Goal: Task Accomplishment & Management: Manage account settings

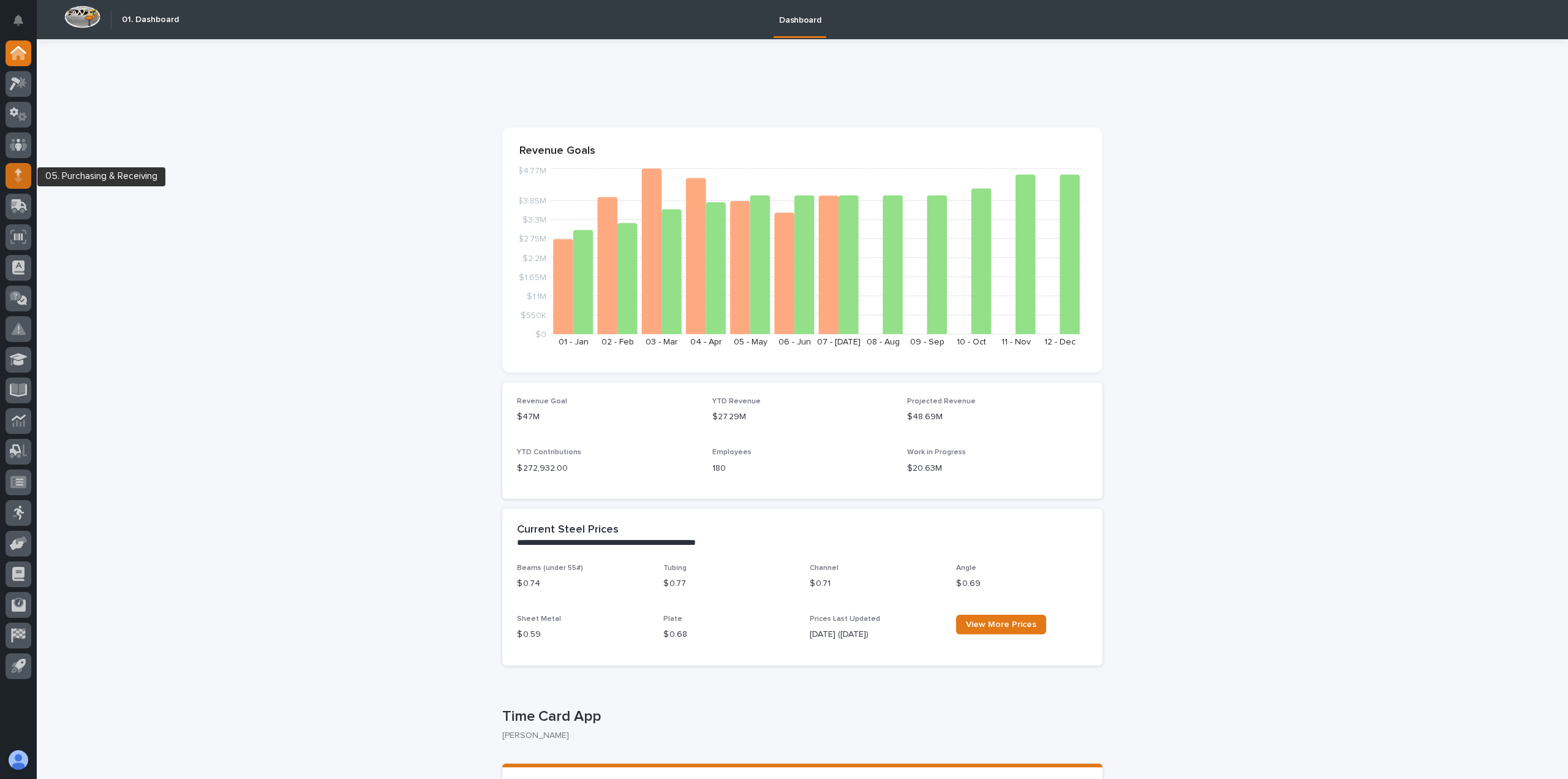
click at [21, 174] on icon at bounding box center [18, 176] width 7 height 14
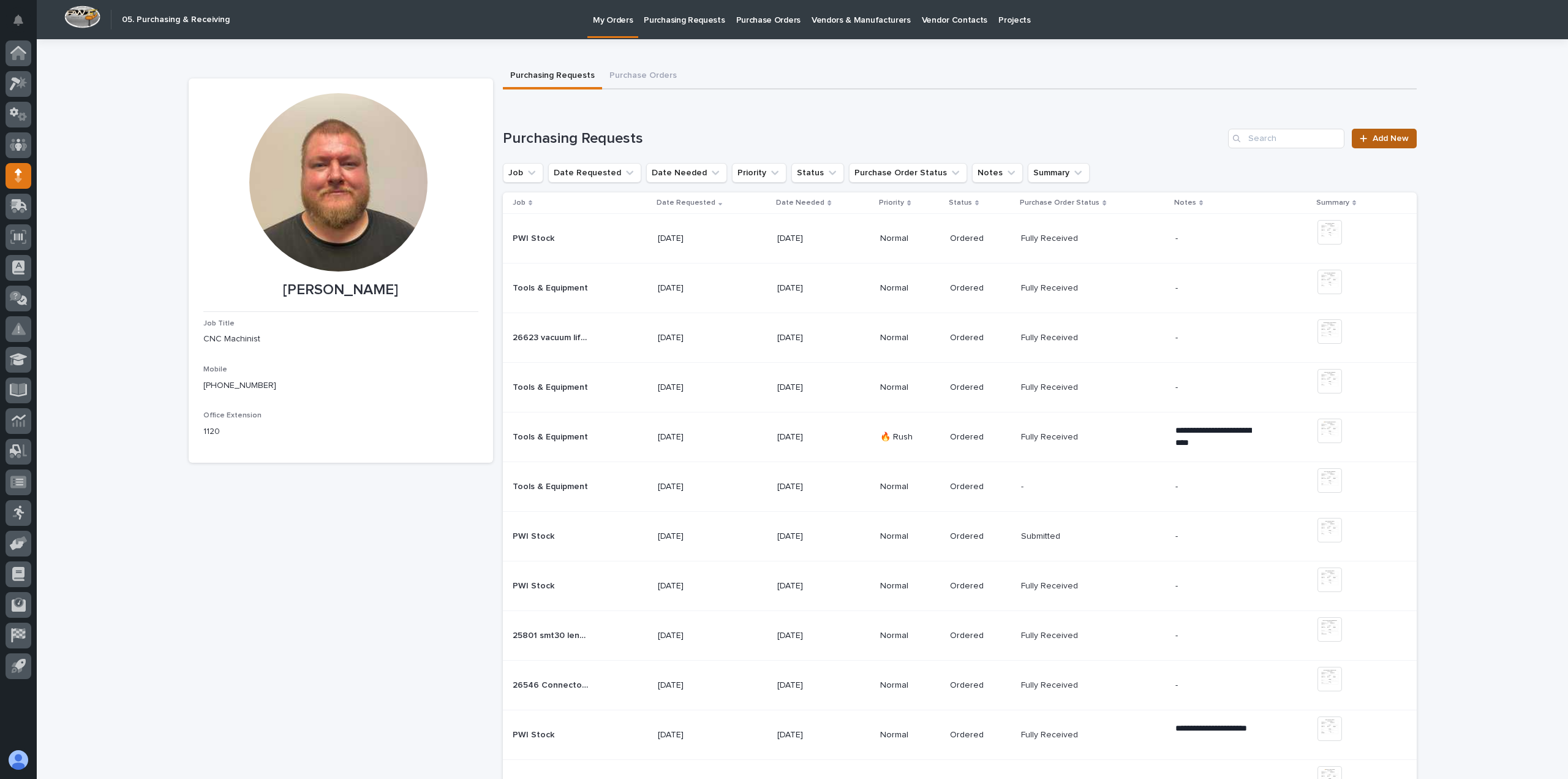
click at [1407, 136] on link "Add New" at bounding box center [1384, 138] width 64 height 19
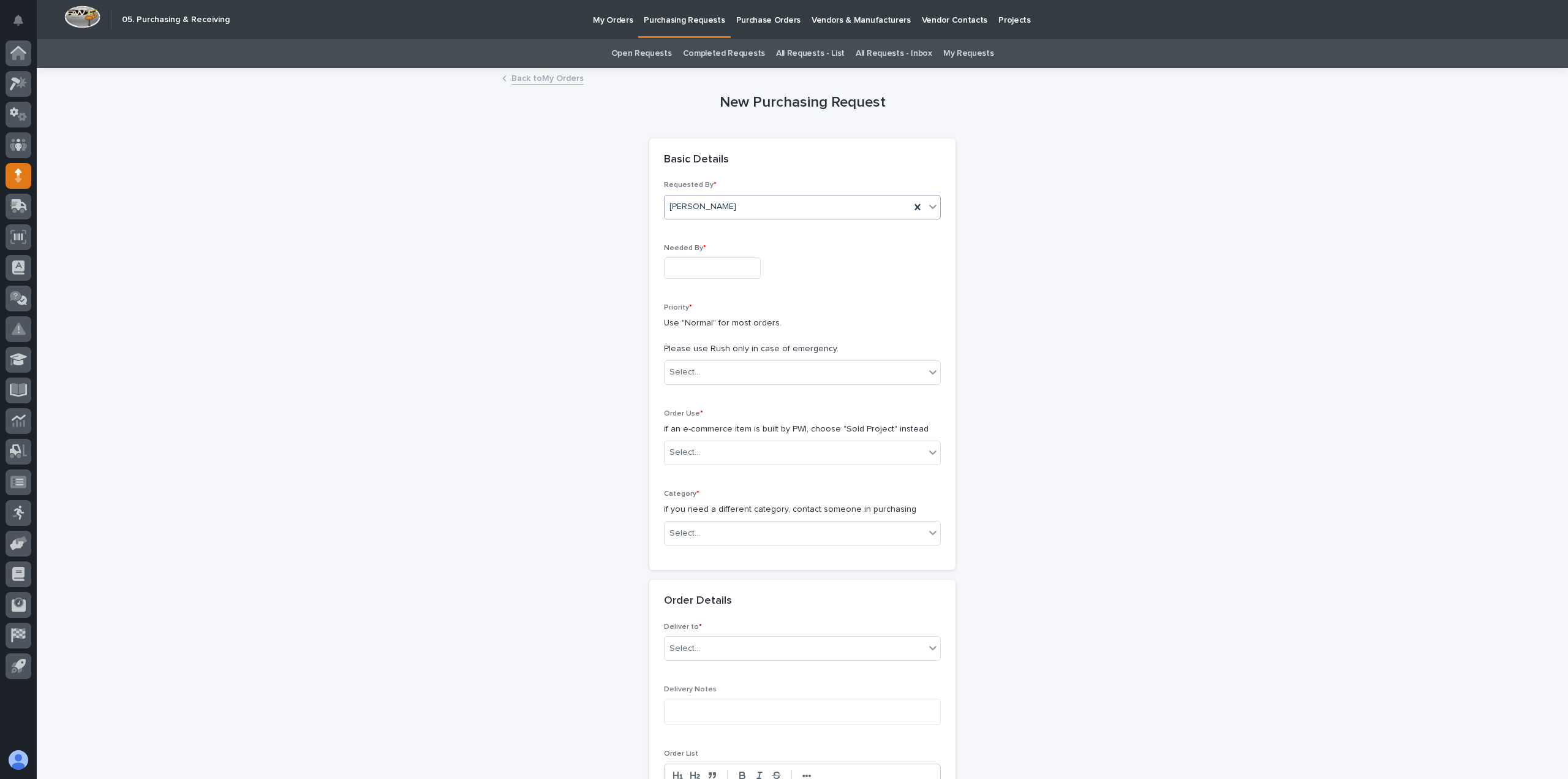
click at [766, 198] on div "[PERSON_NAME]" at bounding box center [788, 206] width 245 height 20
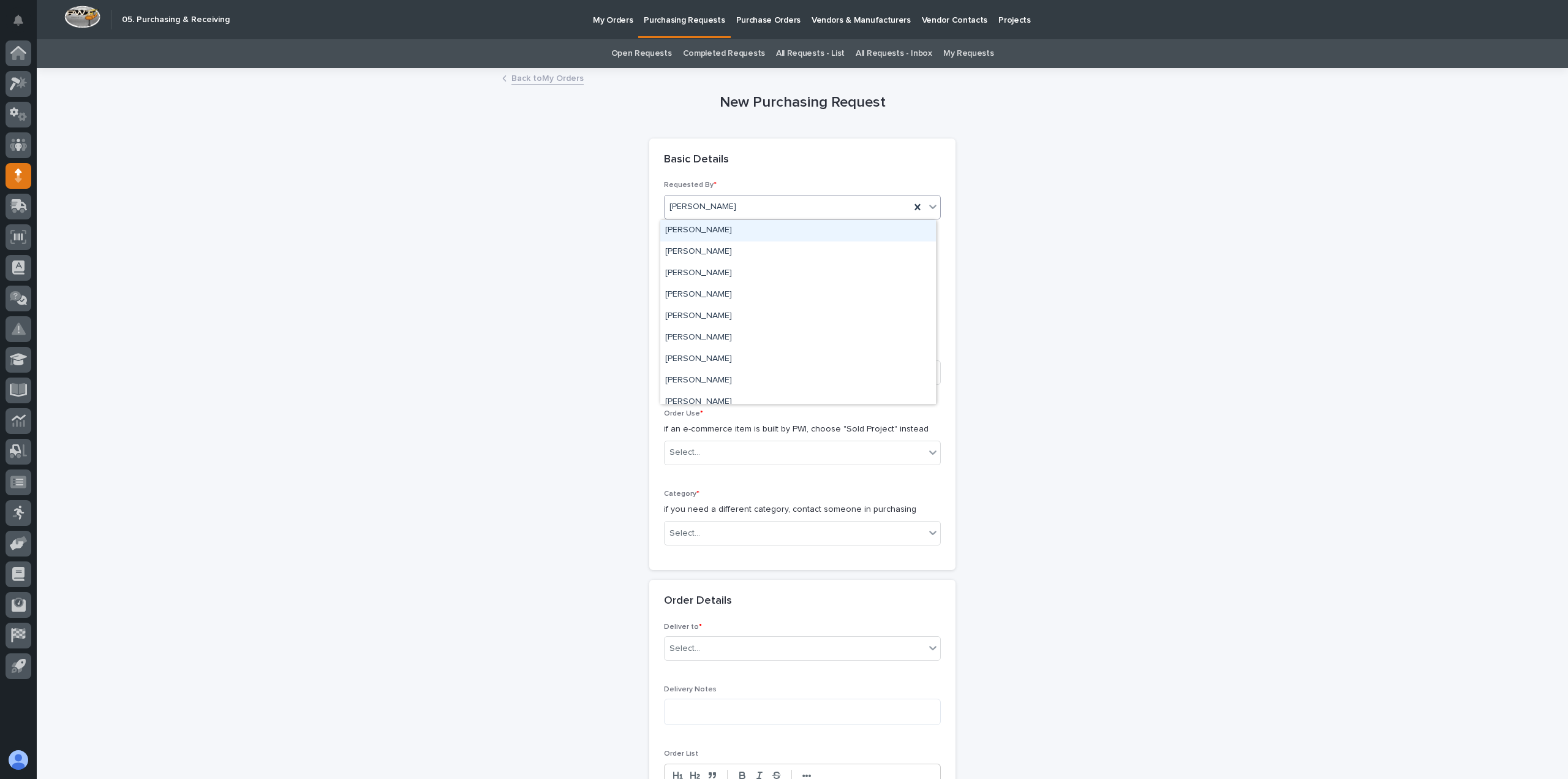
click at [766, 198] on div "[PERSON_NAME]" at bounding box center [788, 206] width 245 height 20
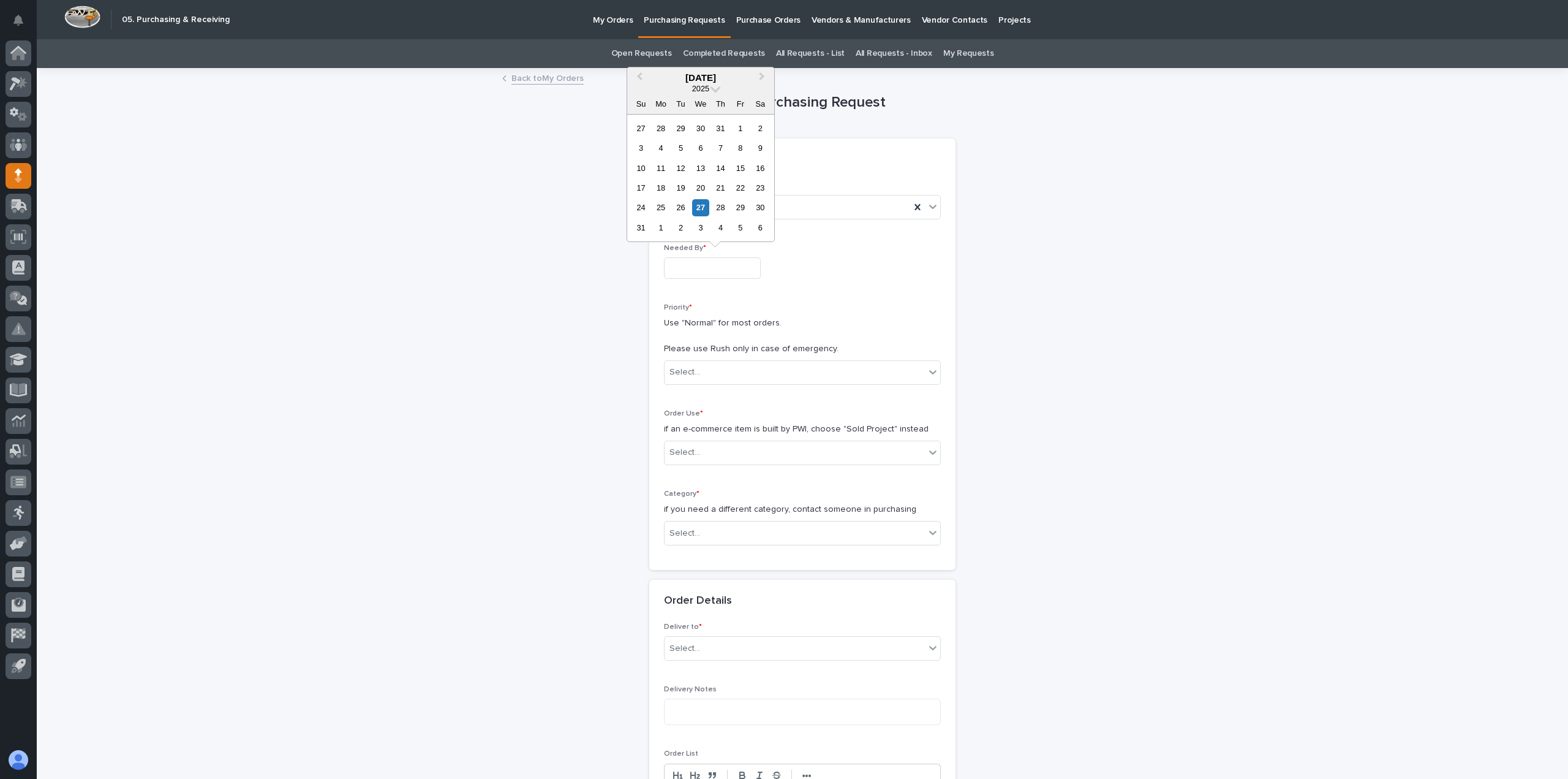
click at [717, 264] on input "text" at bounding box center [712, 268] width 97 height 22
click at [703, 207] on div "27" at bounding box center [700, 207] width 17 height 17
type input "**********"
click at [710, 461] on div "Select..." at bounding box center [795, 452] width 261 height 20
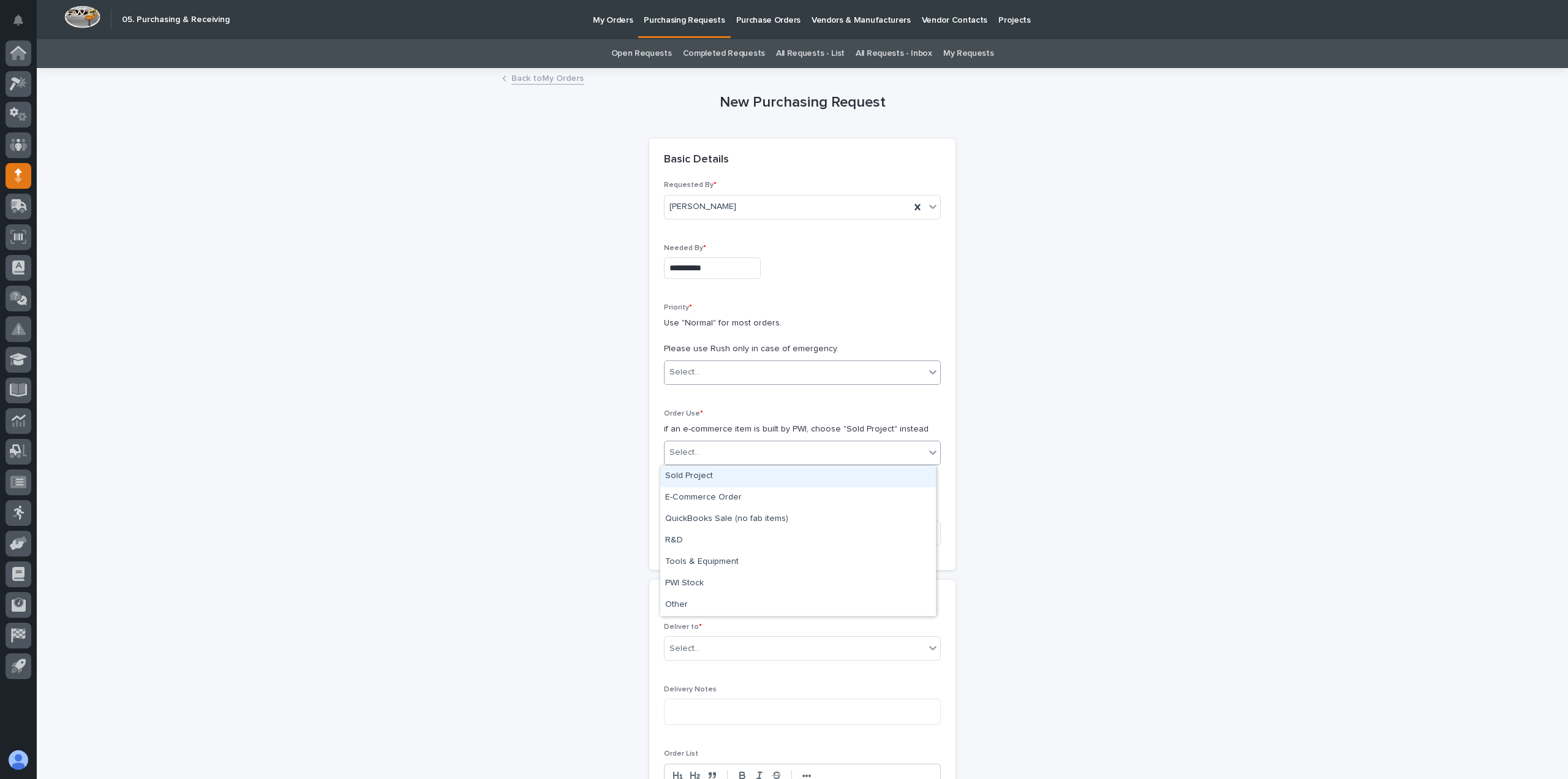
click at [711, 373] on div "Select..." at bounding box center [795, 371] width 261 height 20
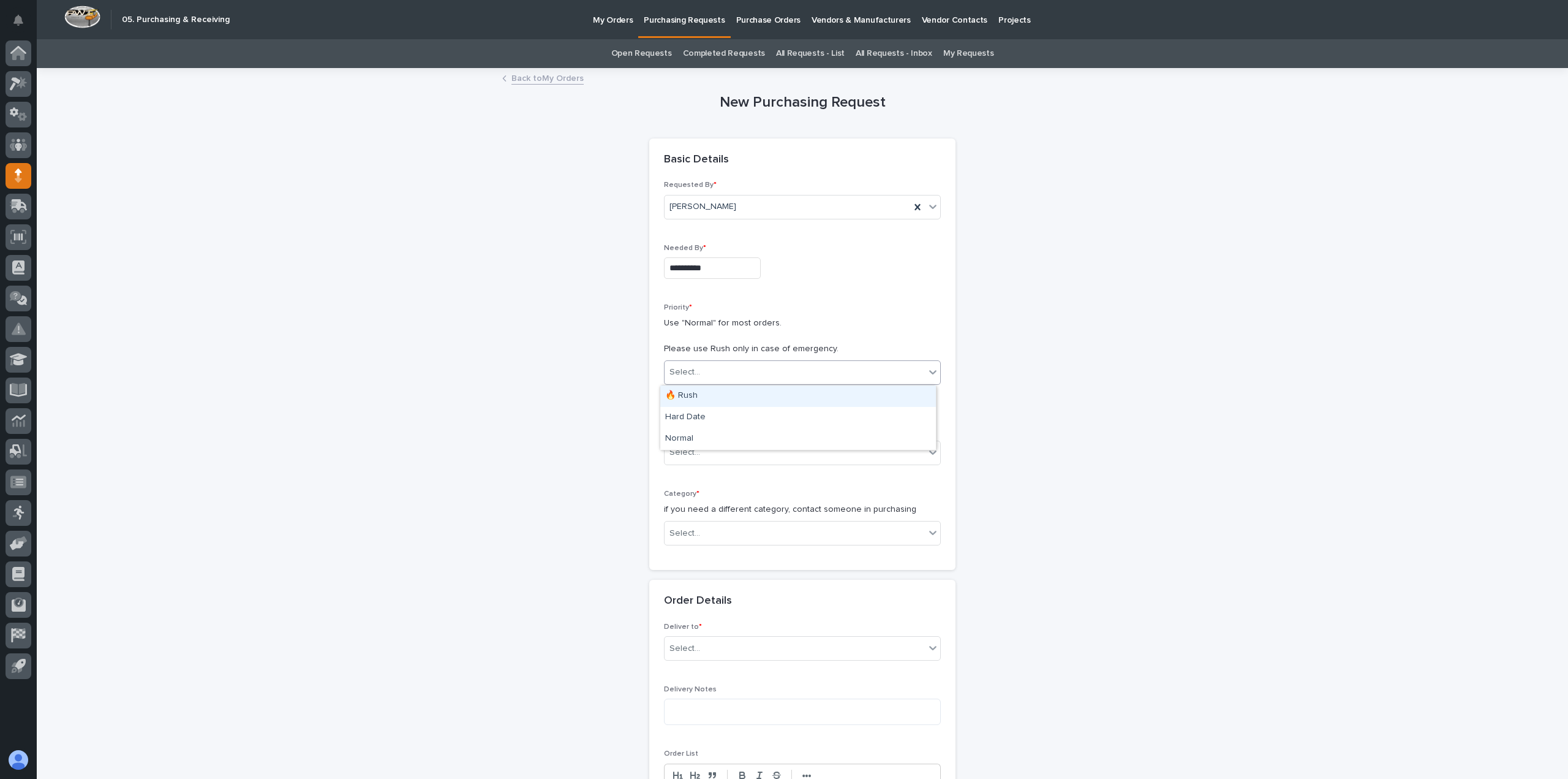
click at [709, 396] on div "🔥 Rush" at bounding box center [798, 396] width 276 height 22
click at [713, 460] on div "Select..." at bounding box center [795, 452] width 261 height 20
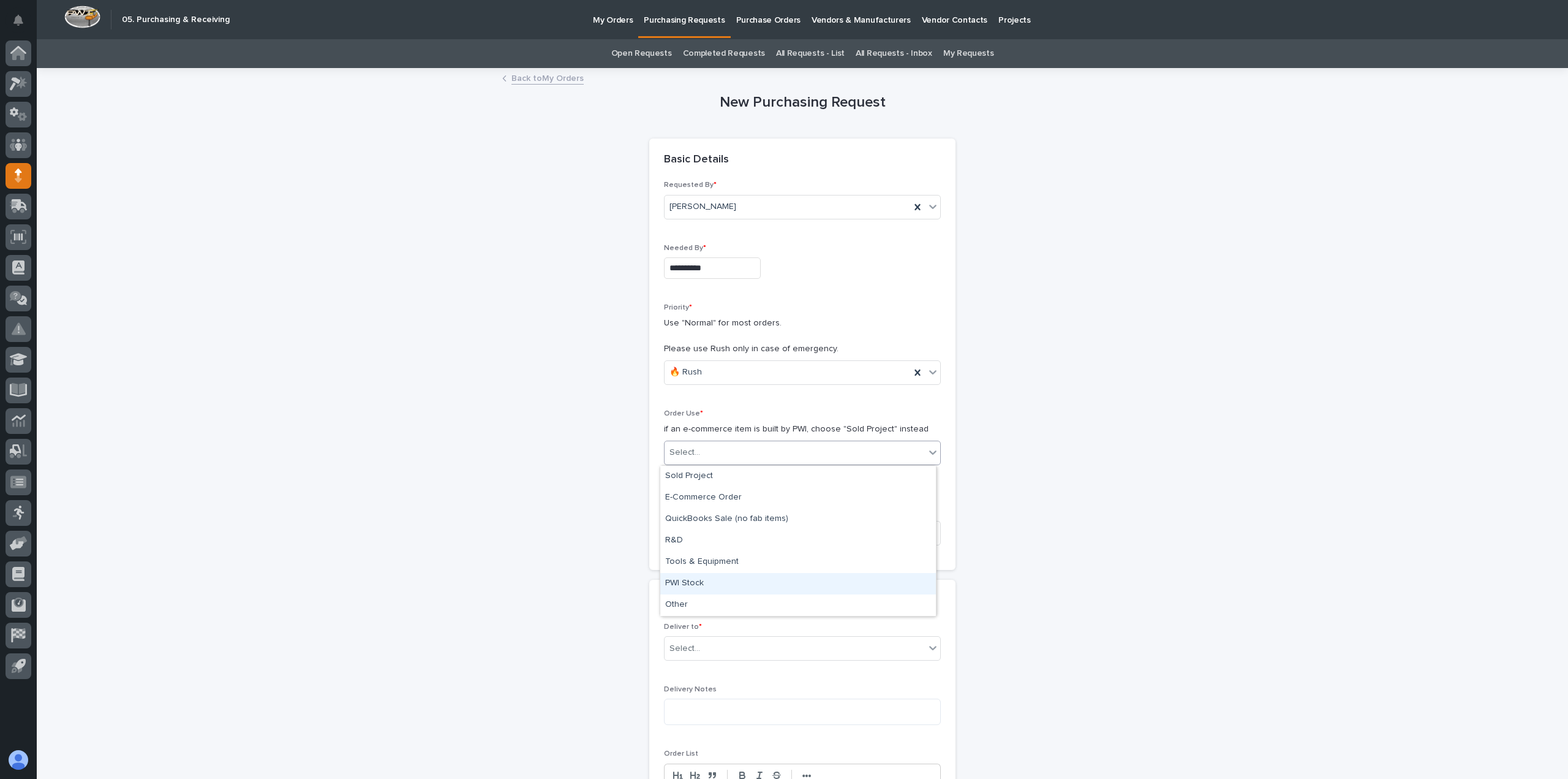
click at [697, 578] on div "PWI Stock" at bounding box center [798, 583] width 276 height 22
click at [699, 543] on div "Select..." at bounding box center [795, 533] width 261 height 20
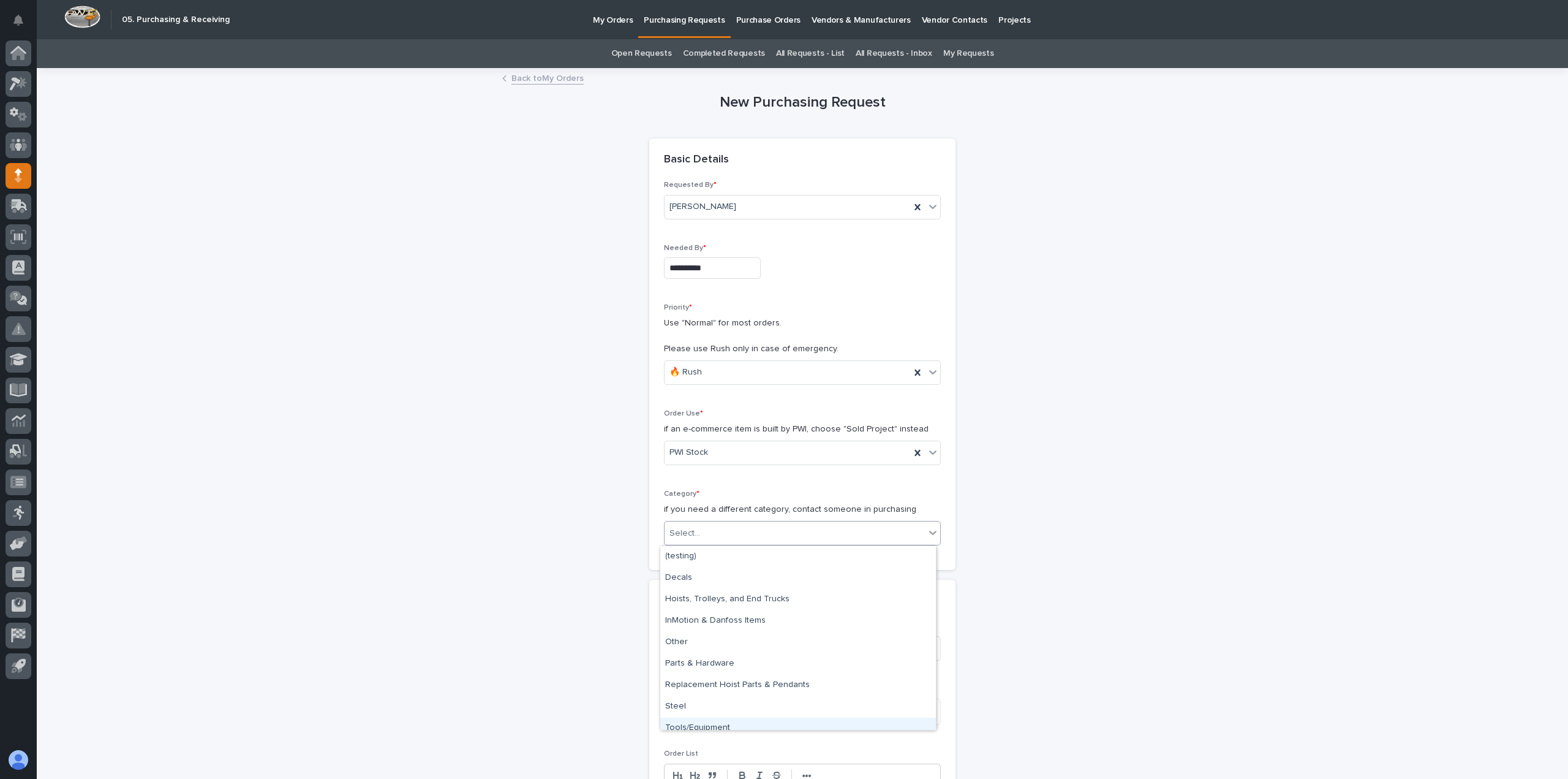
click at [686, 726] on div "Tools/Equipment" at bounding box center [798, 728] width 276 height 22
click at [685, 668] on div "Deliver to * Select..." at bounding box center [802, 647] width 277 height 48
click at [685, 665] on div "Deliver to * Select..." at bounding box center [802, 647] width 277 height 48
click at [686, 651] on div "Select..." at bounding box center [685, 648] width 30 height 13
click at [680, 669] on div "PWI" at bounding box center [798, 671] width 276 height 22
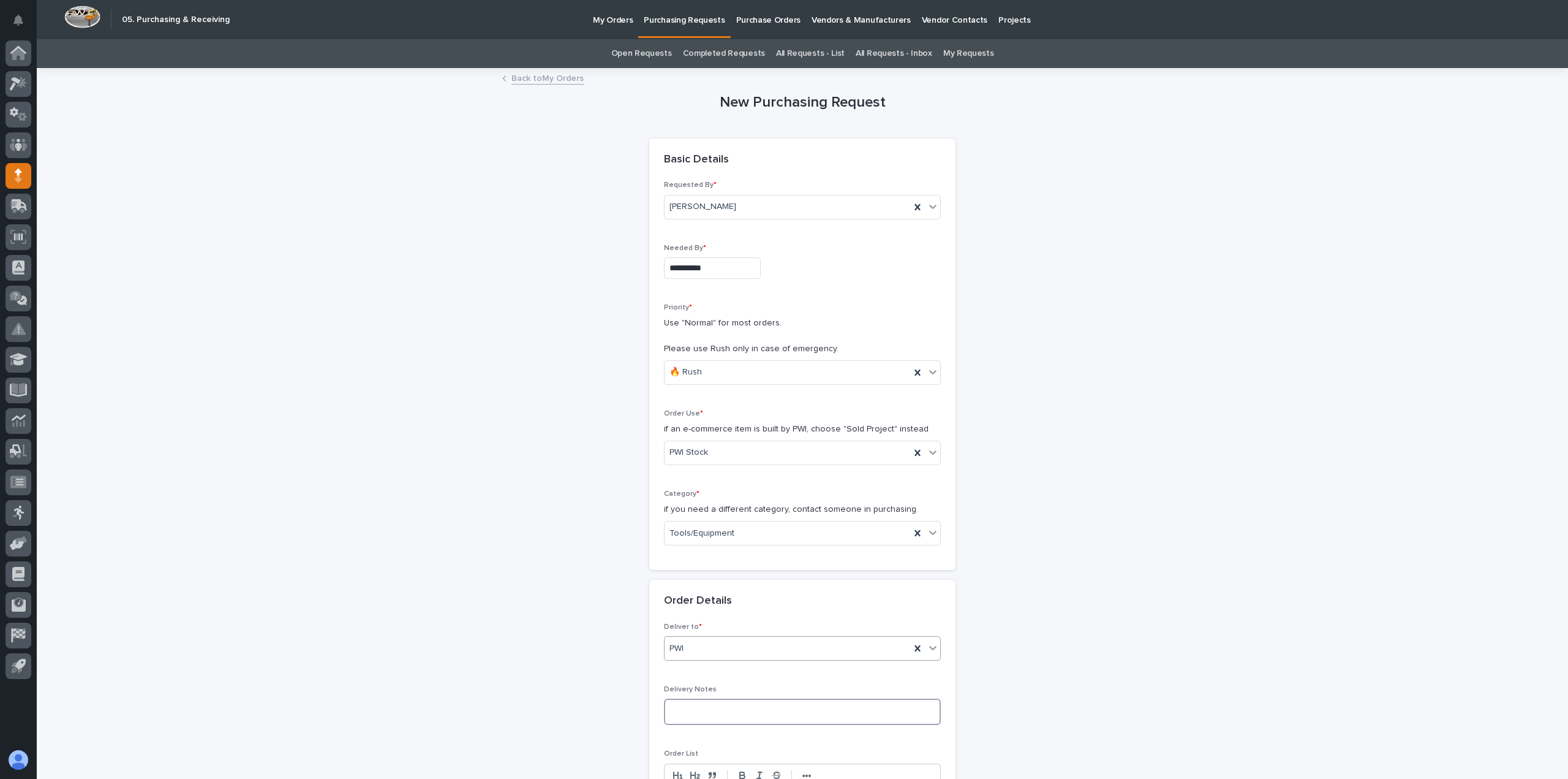
click at [699, 703] on textarea at bounding box center [802, 712] width 277 height 26
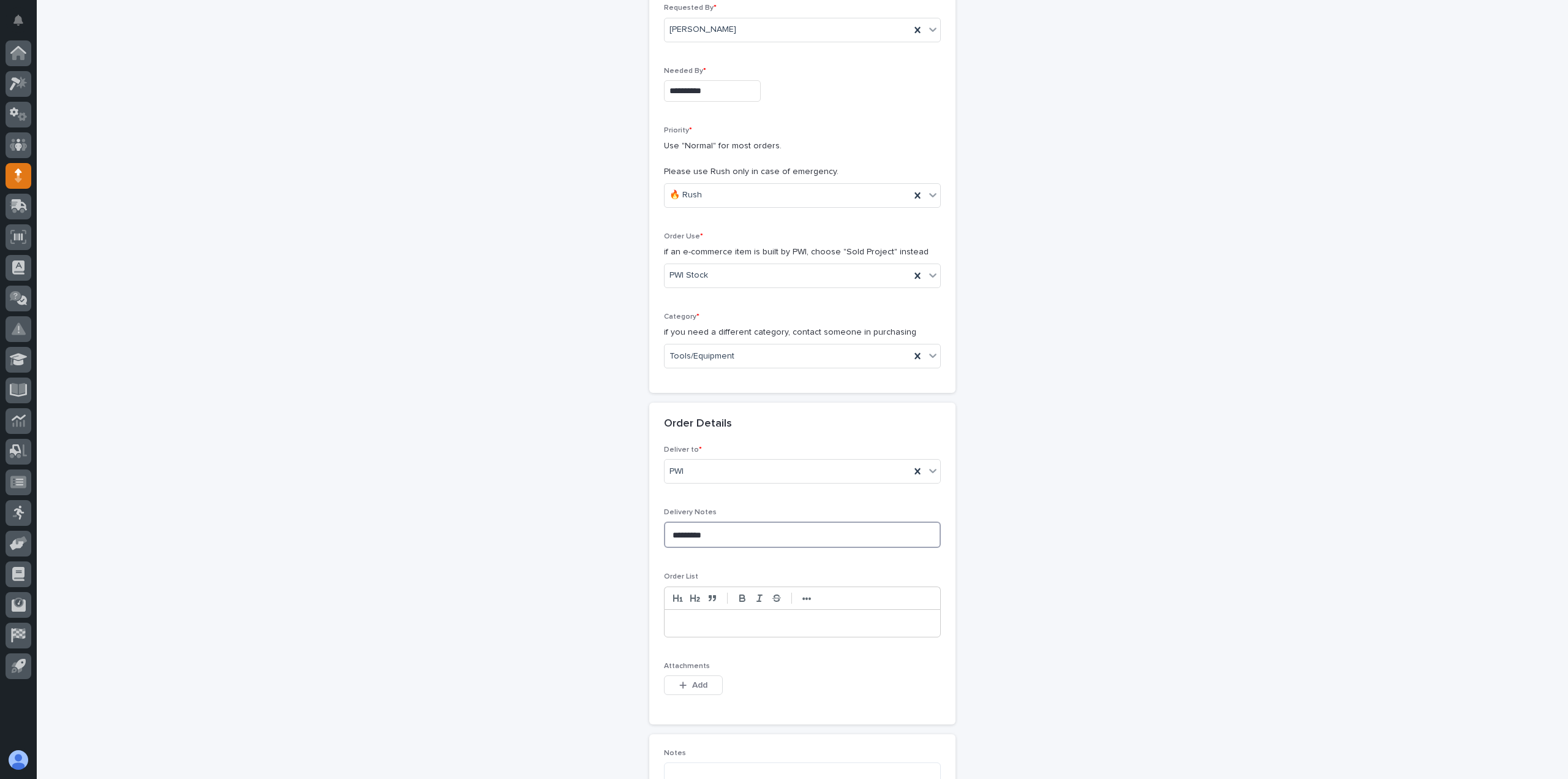
scroll to position [184, 0]
type textarea "****"
click at [695, 621] on p at bounding box center [802, 616] width 257 height 12
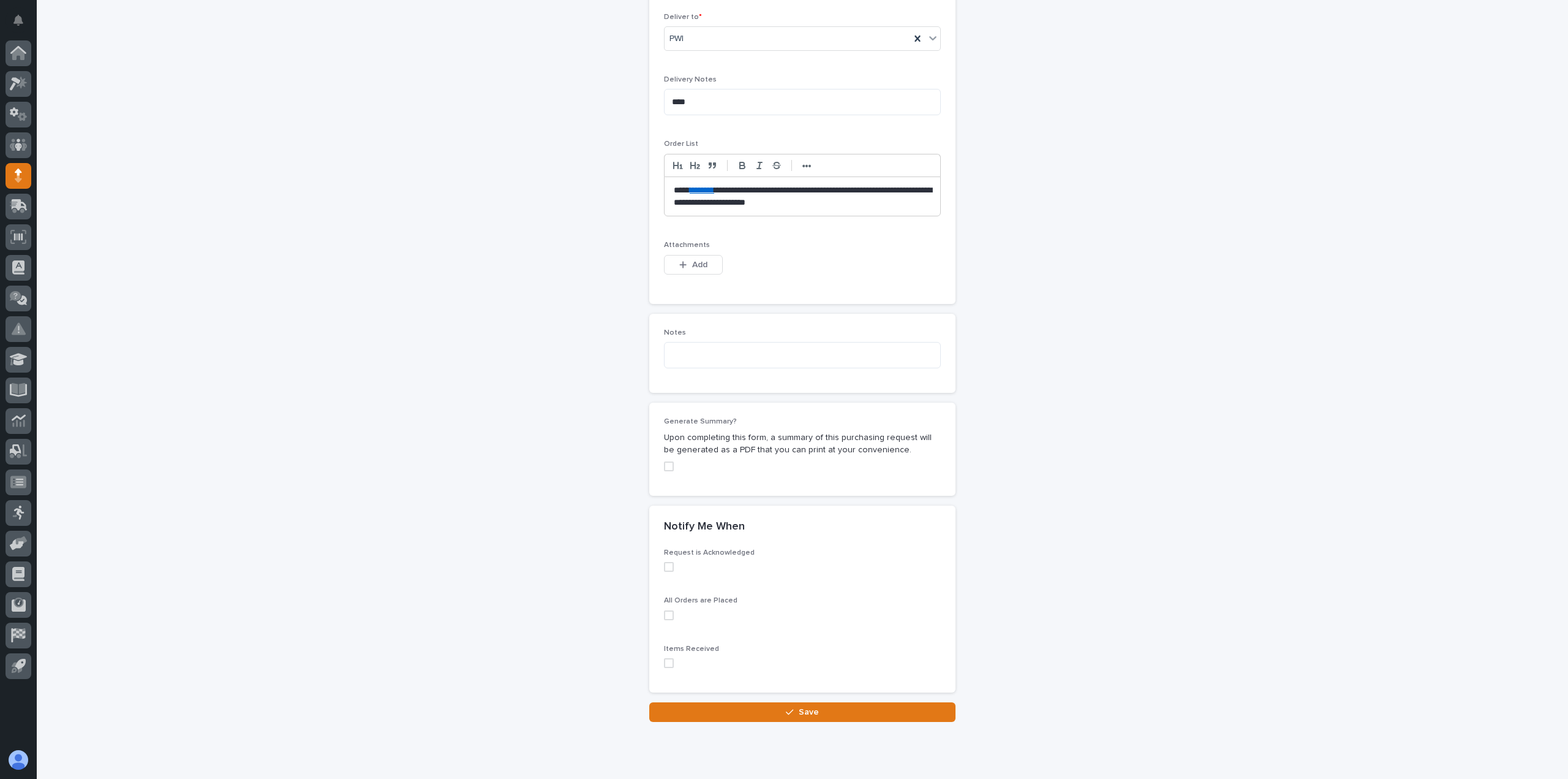
scroll to position [613, 0]
click at [667, 563] on span at bounding box center [669, 564] width 10 height 10
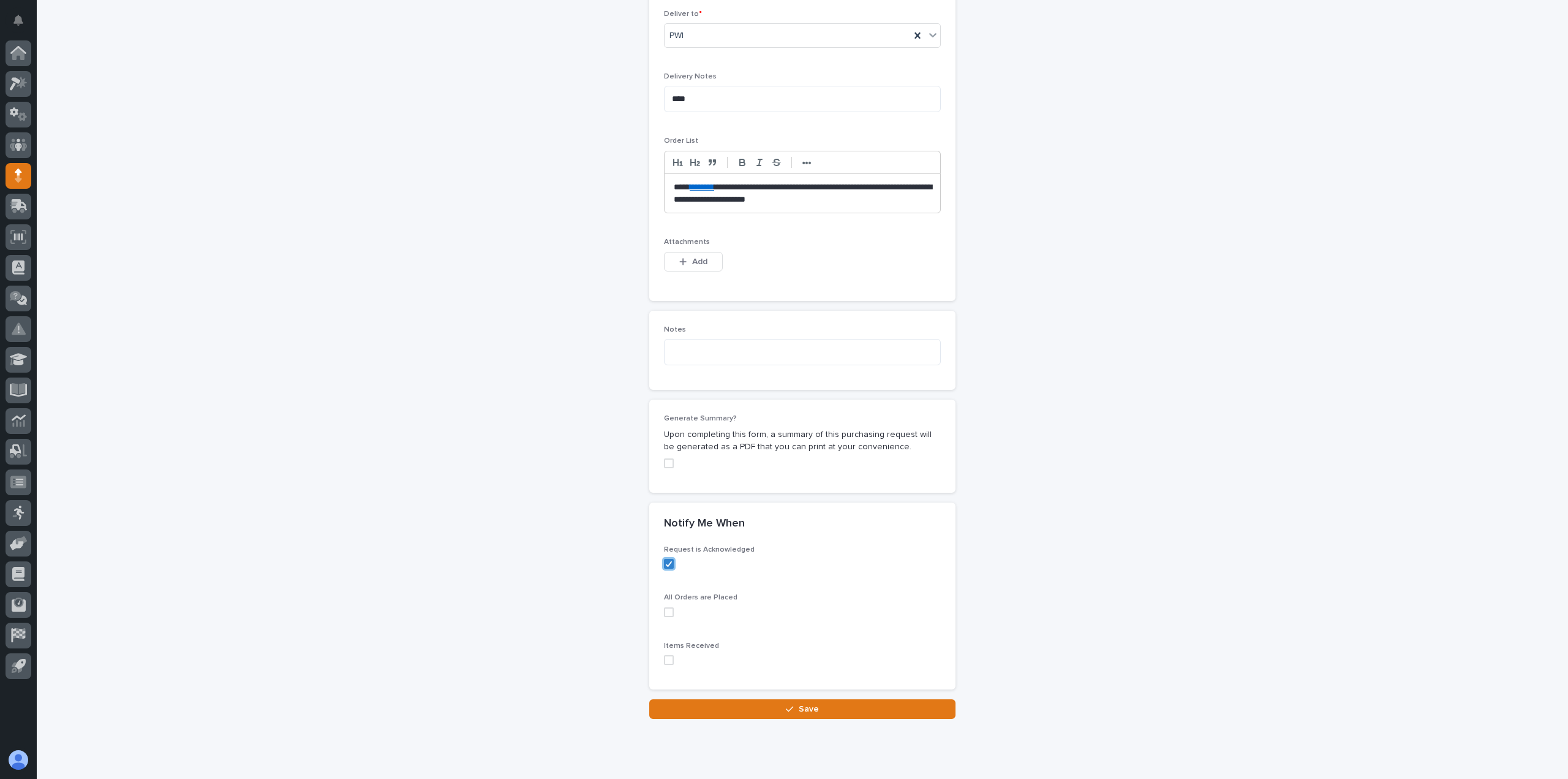
click at [665, 614] on span at bounding box center [669, 612] width 10 height 10
click at [667, 655] on span at bounding box center [669, 659] width 10 height 10
click at [749, 711] on button "Save" at bounding box center [803, 708] width 306 height 19
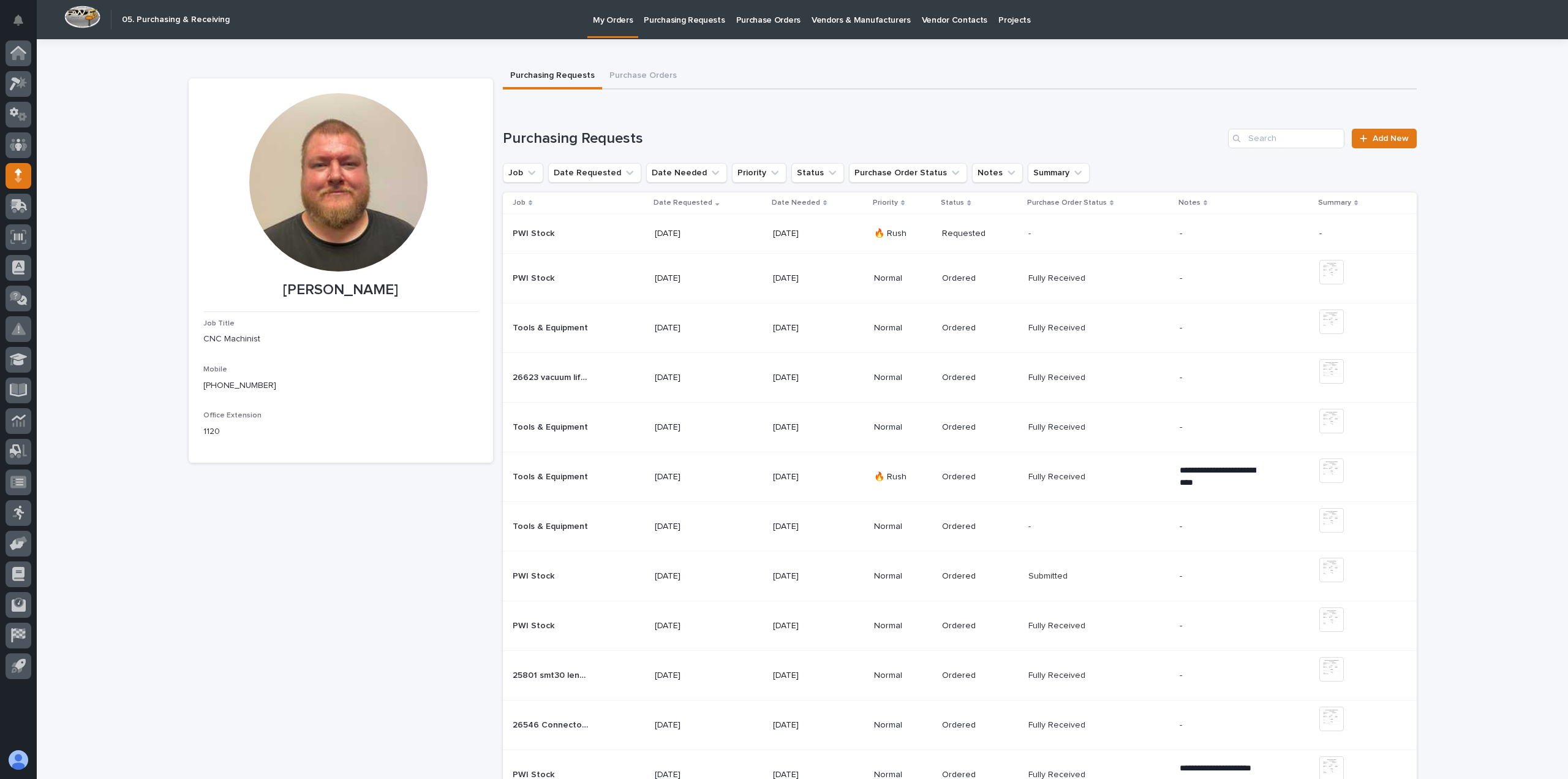
click at [1229, 237] on p "-" at bounding box center [1218, 233] width 76 height 10
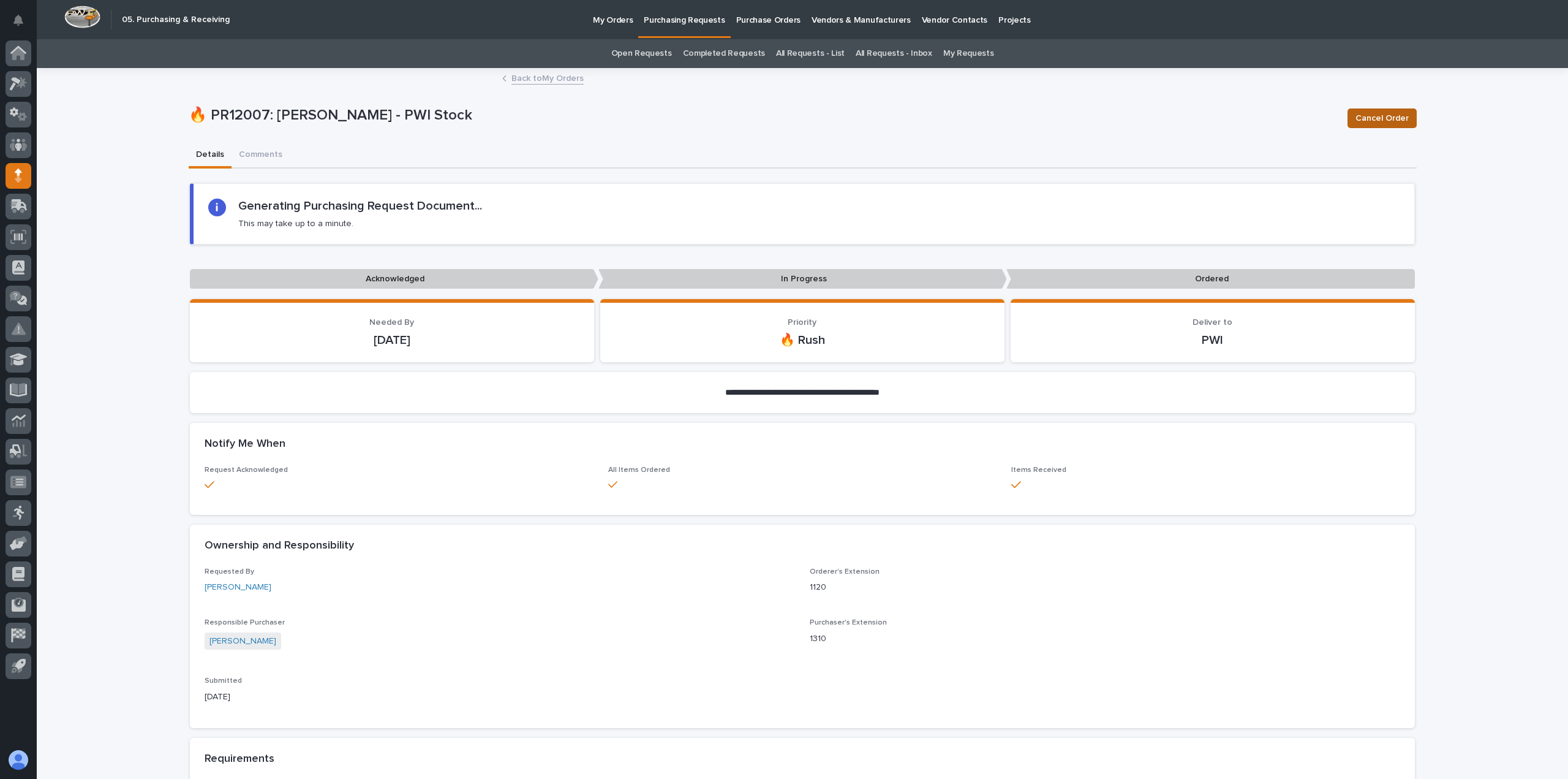
click at [1393, 116] on span "Cancel Order" at bounding box center [1382, 118] width 53 height 14
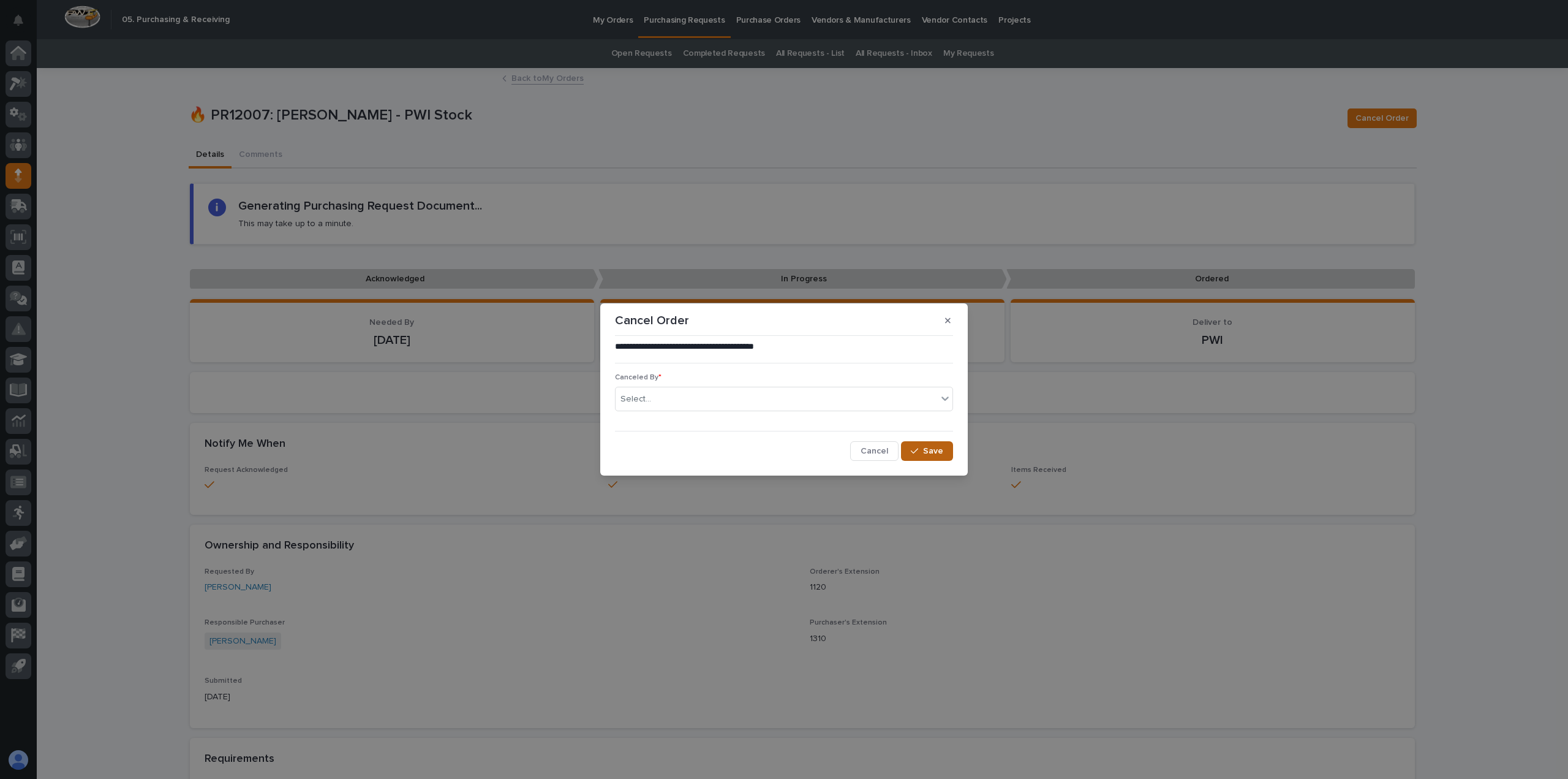
click at [925, 455] on span "Save" at bounding box center [933, 451] width 20 height 11
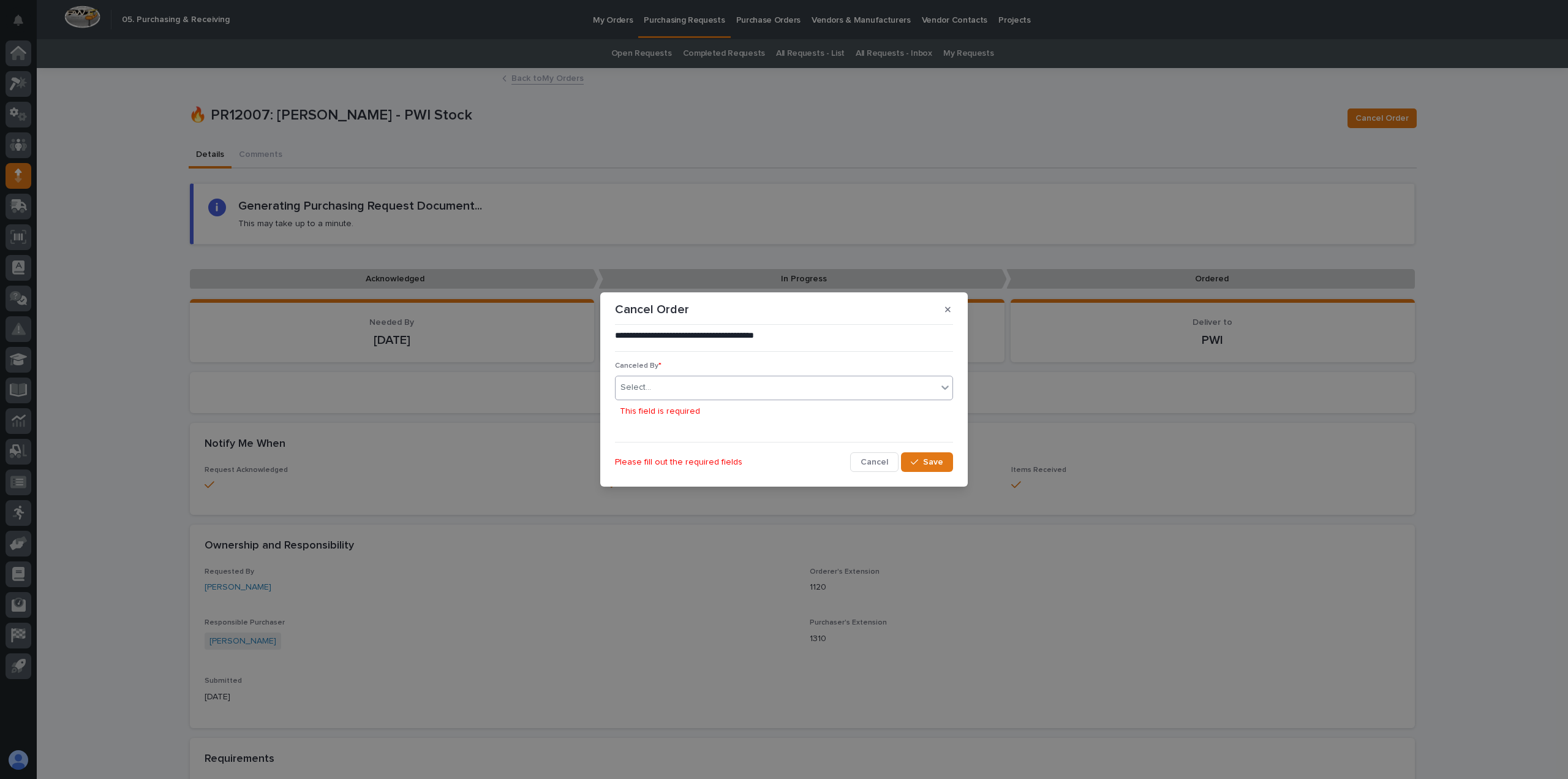
click at [758, 393] on div "Select..." at bounding box center [776, 387] width 322 height 20
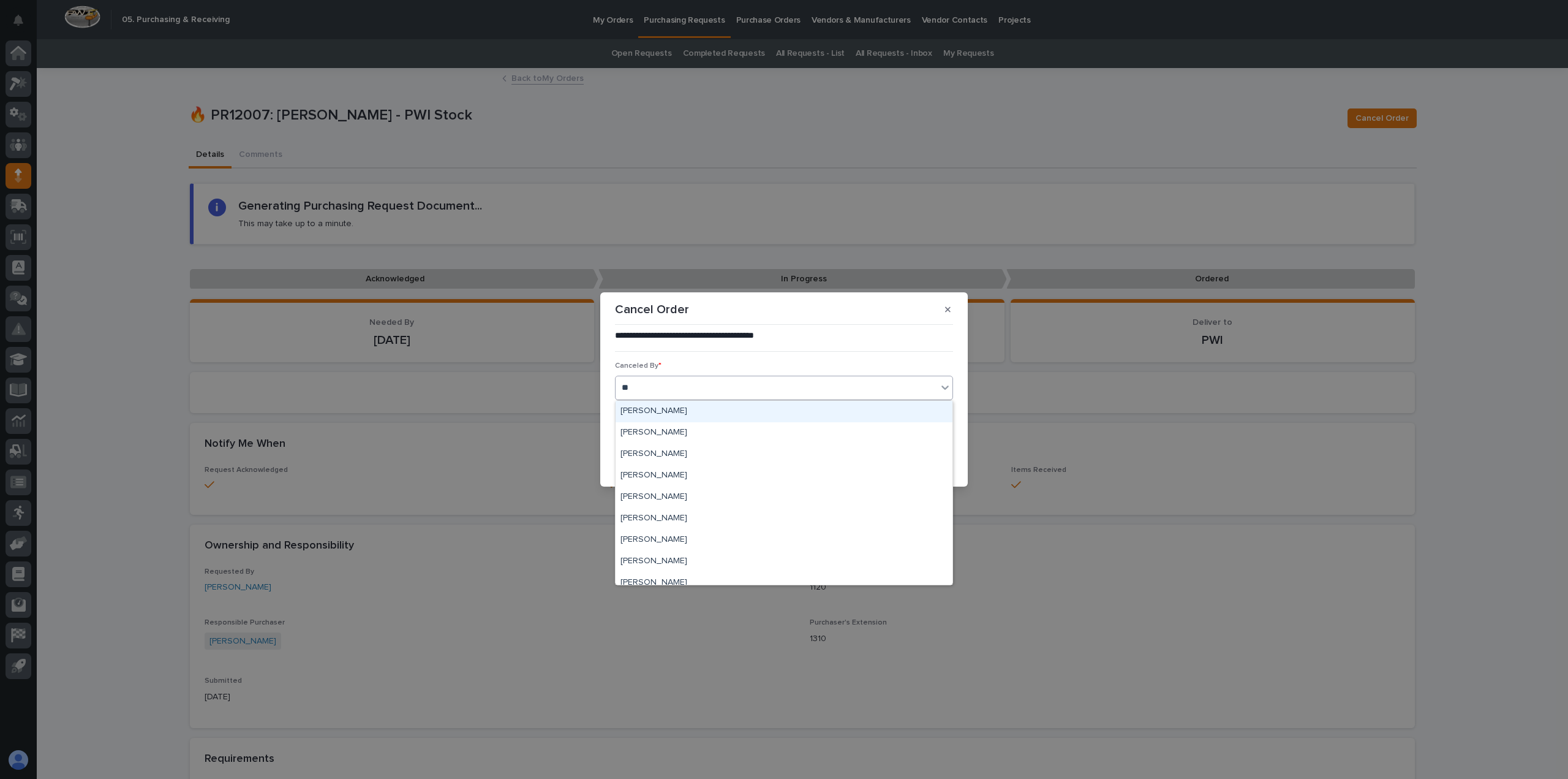
type input "***"
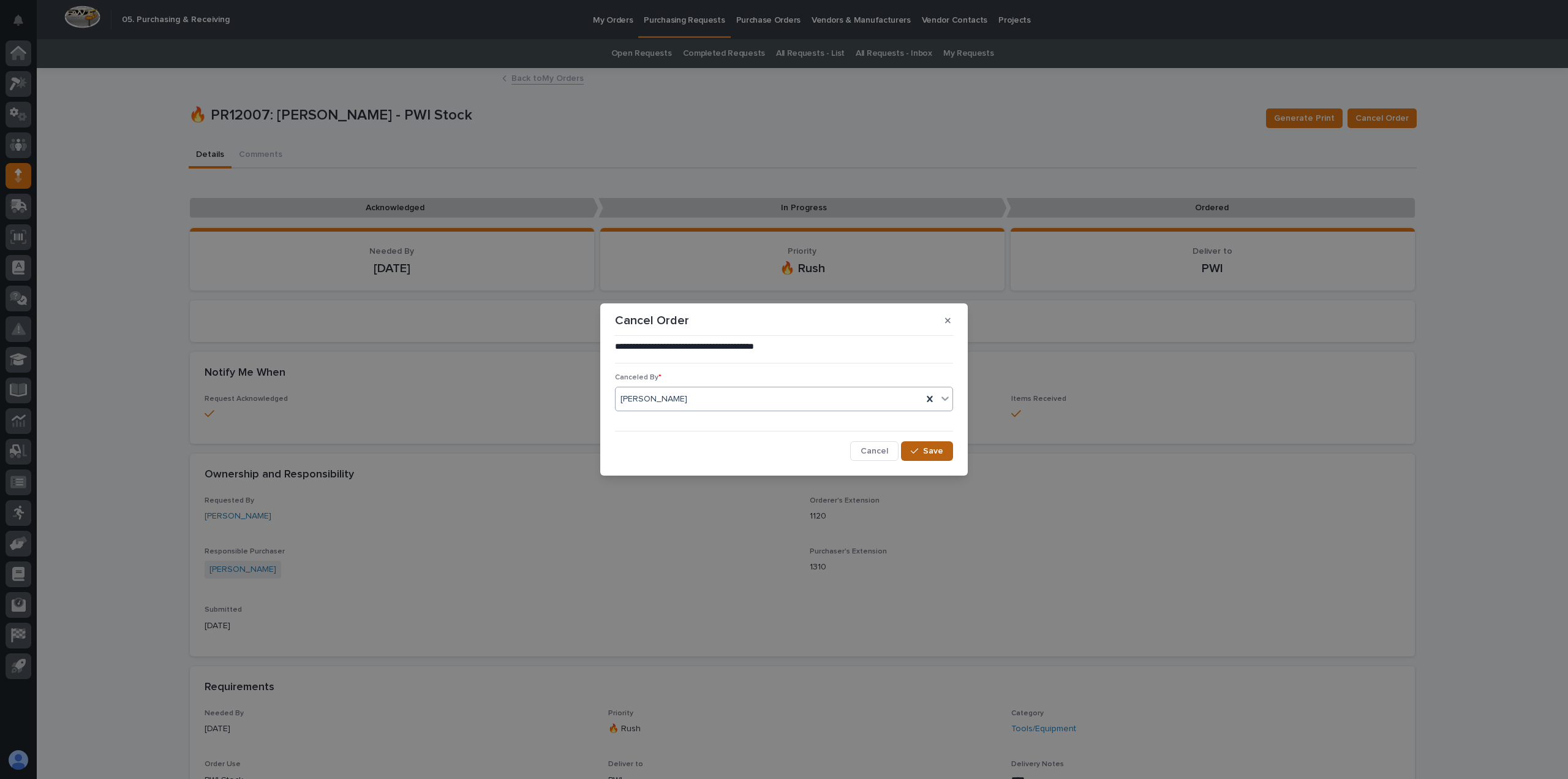
click at [919, 446] on button "Save" at bounding box center [926, 451] width 52 height 19
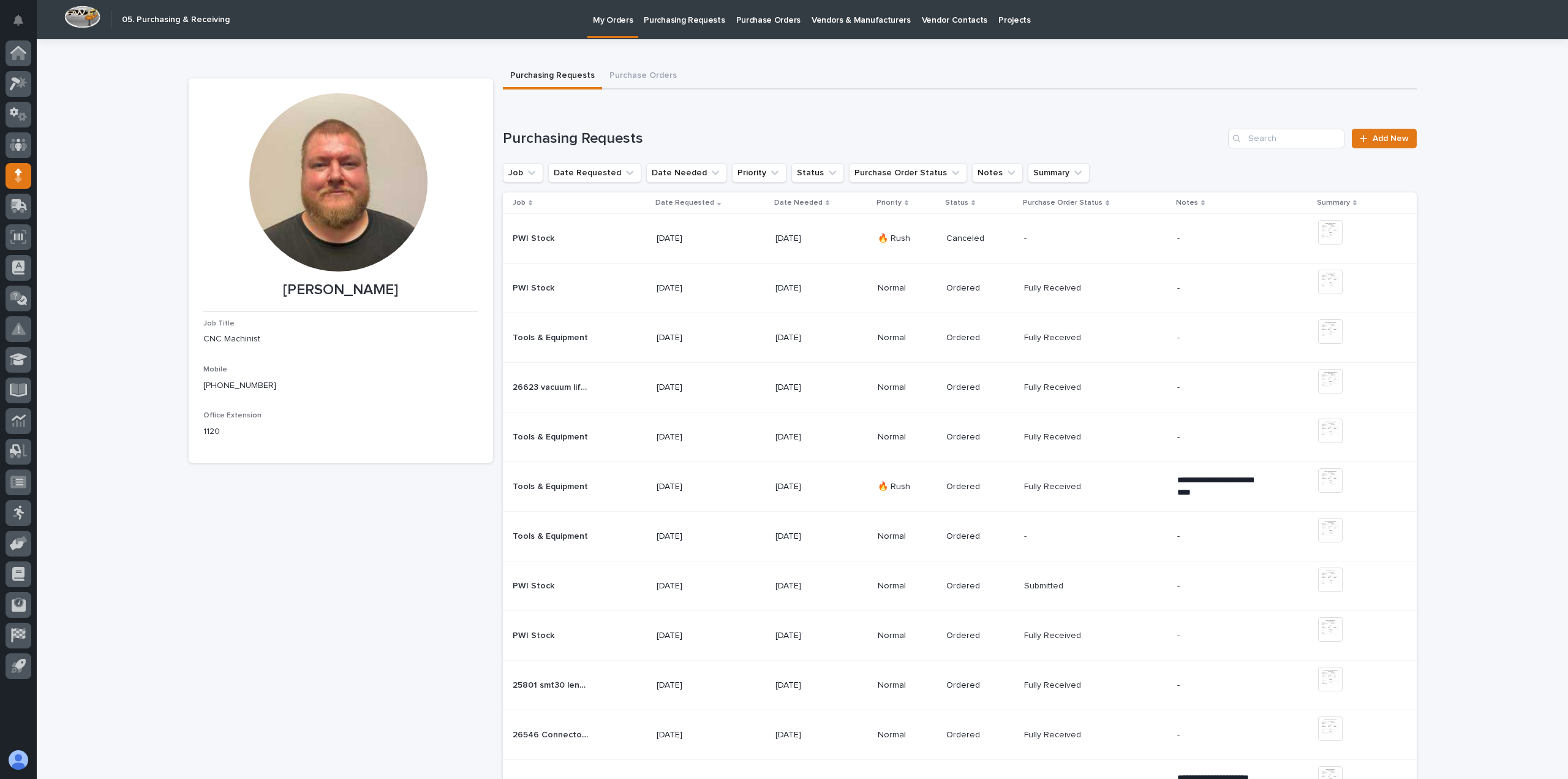
click at [994, 232] on div "Canceled" at bounding box center [980, 237] width 68 height 13
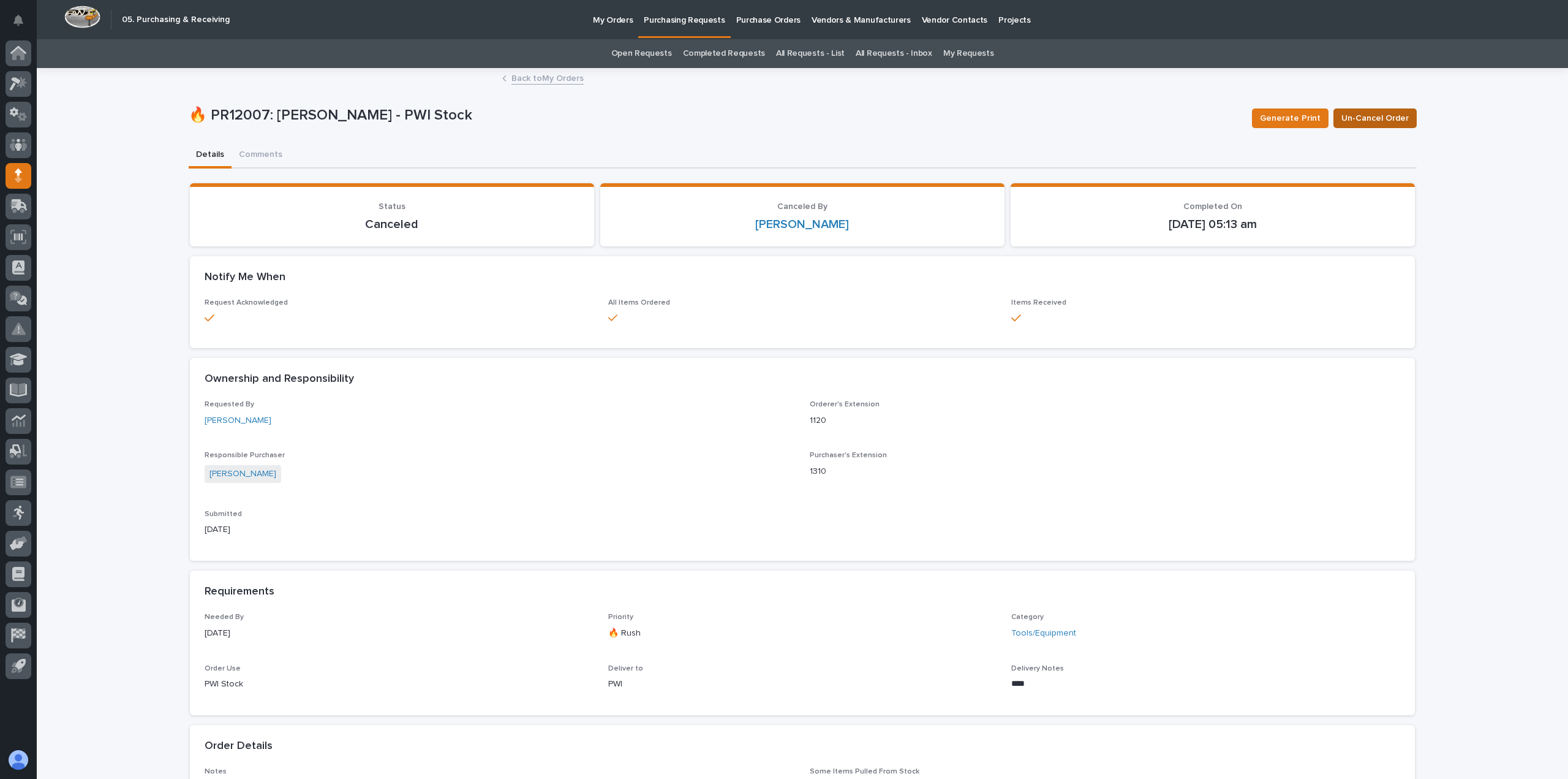
click at [1383, 116] on span "Un-Cancel Order" at bounding box center [1376, 118] width 67 height 14
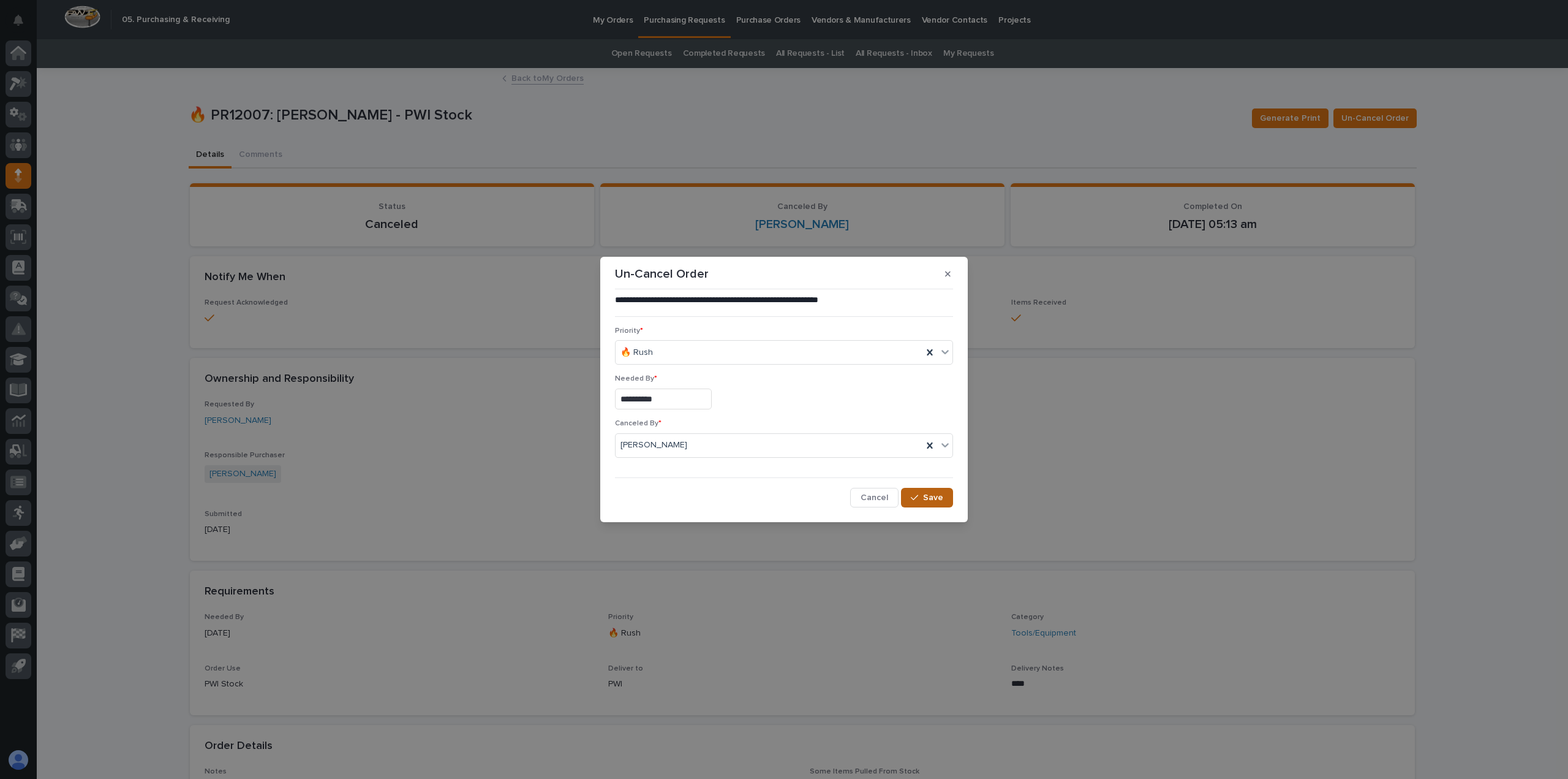
click at [938, 493] on span "Save" at bounding box center [933, 497] width 20 height 11
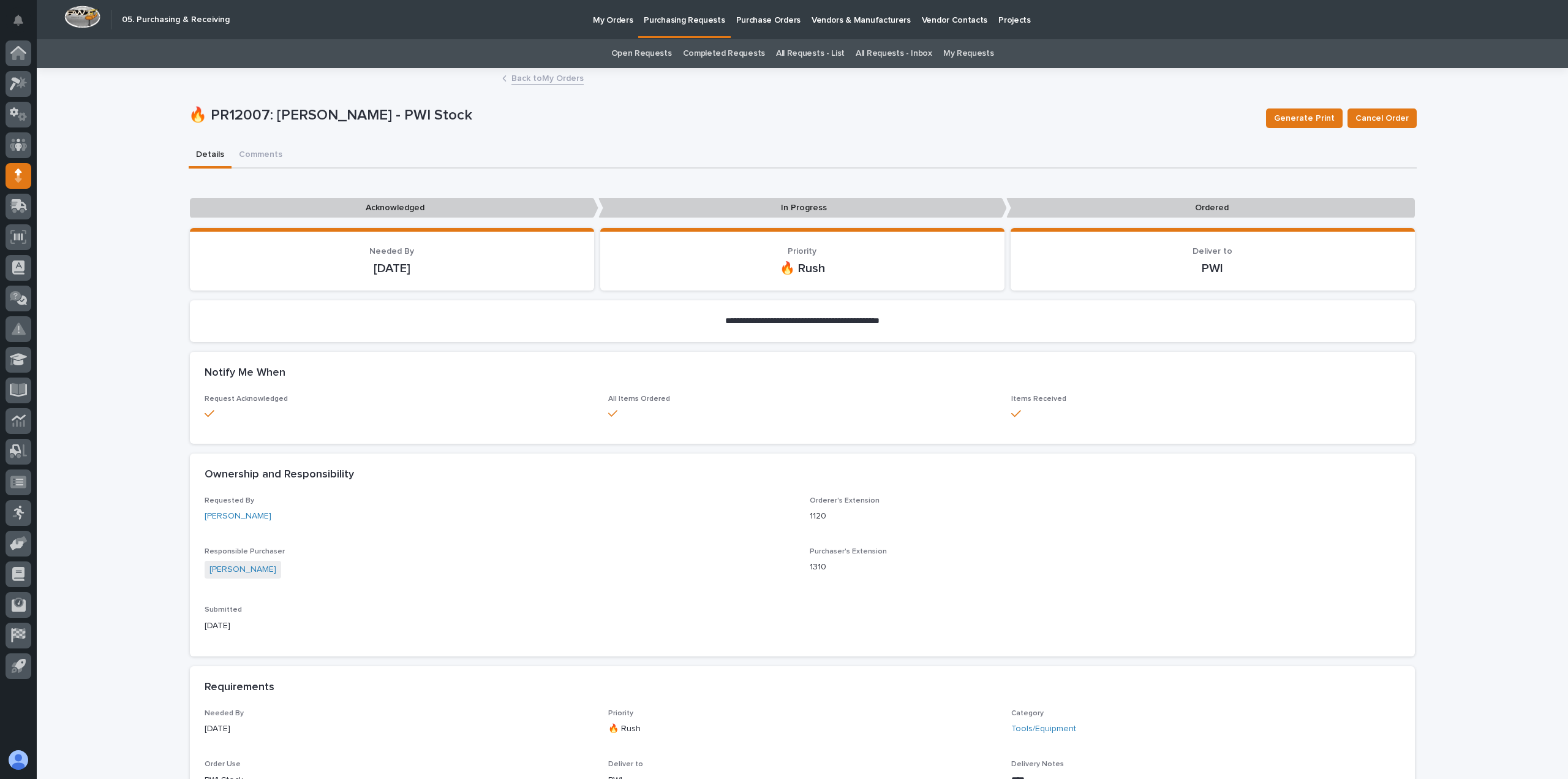
click at [675, 17] on p "Purchasing Requests" at bounding box center [684, 13] width 81 height 26
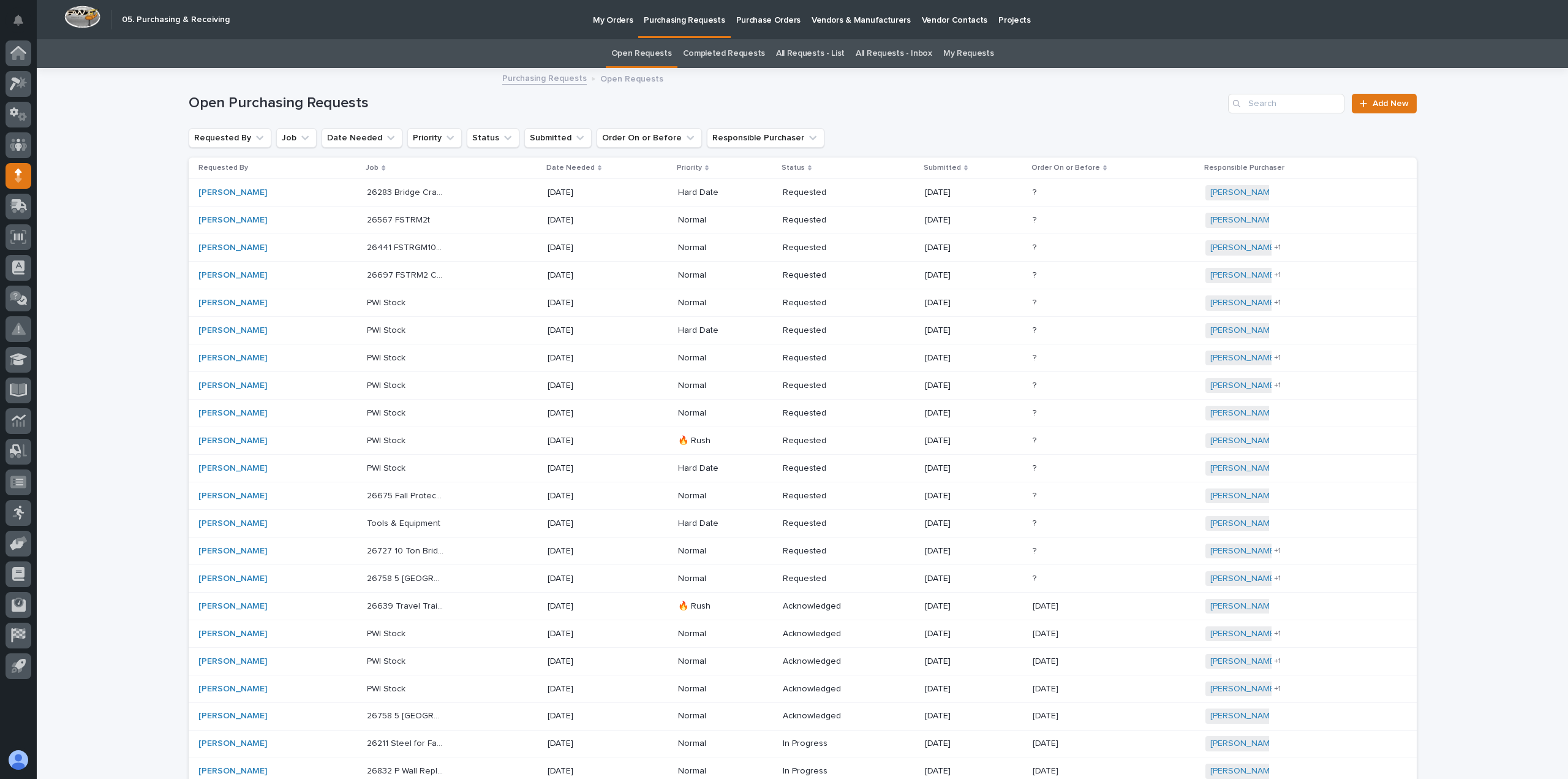
click at [622, 22] on p "My Orders" at bounding box center [613, 13] width 40 height 26
